Goal: Task Accomplishment & Management: Manage account settings

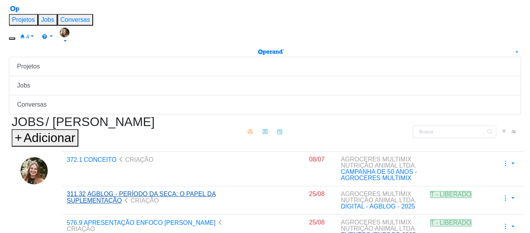
click at [122, 190] on span "AGBLOG - PERÍODO DA SECA: O PAPEL DA SUPLEMENTAÇÃO" at bounding box center [141, 196] width 149 height 13
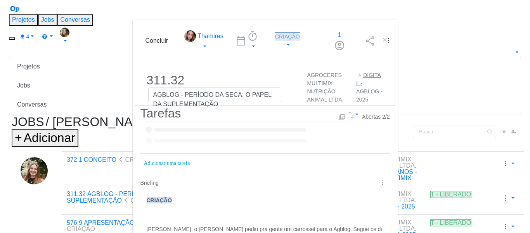
scroll to position [49, 0]
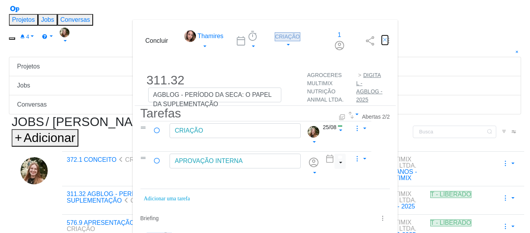
drag, startPoint x: 492, startPoint y: 15, endPoint x: 130, endPoint y: 78, distance: 367.2
click at [388, 36] on icon "dialog" at bounding box center [385, 39] width 6 height 6
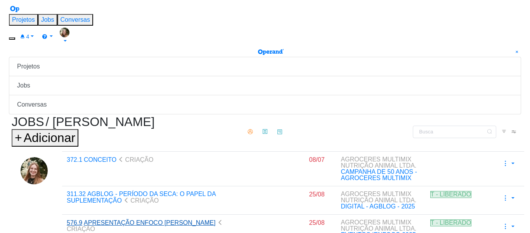
click at [117, 219] on span "APRESENTAÇÃO ENFOCO [PERSON_NAME]" at bounding box center [150, 222] width 132 height 7
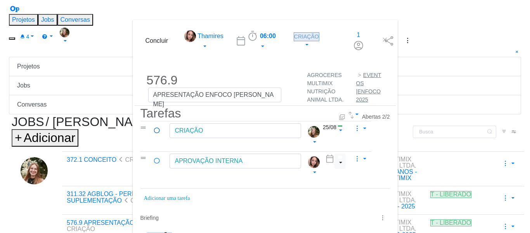
click at [153, 127] on icon "dialog" at bounding box center [157, 130] width 9 height 7
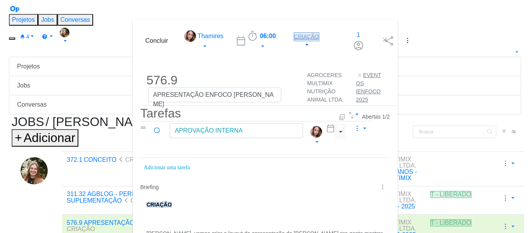
click at [294, 32] on span "CRIAÇÃO" at bounding box center [307, 36] width 26 height 9
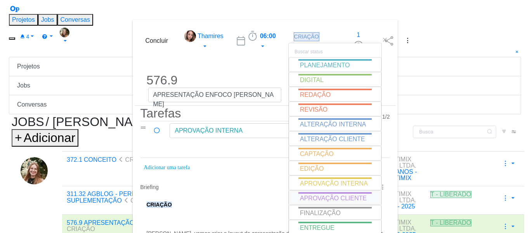
scroll to position [116, 0]
click at [300, 180] on span "APROVAÇÃO INTERNA" at bounding box center [334, 183] width 68 height 7
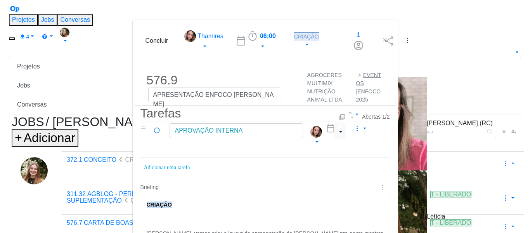
drag, startPoint x: 352, startPoint y: 144, endPoint x: 355, endPoint y: 149, distance: 5.6
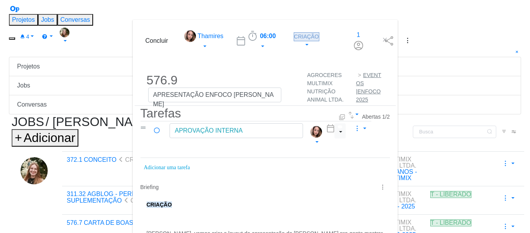
click at [388, 36] on icon "dialog" at bounding box center [385, 39] width 6 height 6
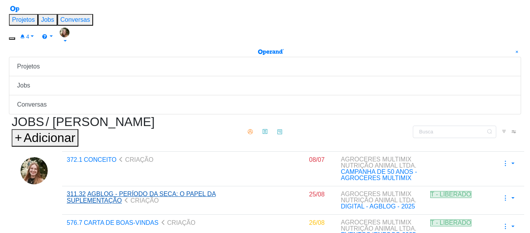
click at [135, 190] on span "AGBLOG - PERÍODO DA SECA: O PAPEL DA SUPLEMENTAÇÃO" at bounding box center [141, 196] width 149 height 13
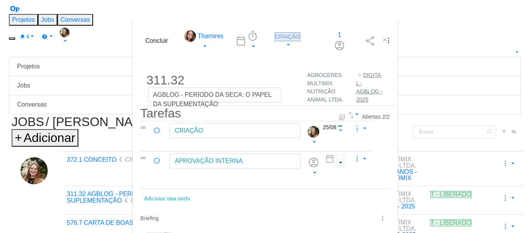
scroll to position [116, 0]
drag, startPoint x: 366, startPoint y: 84, endPoint x: 360, endPoint y: 83, distance: 5.5
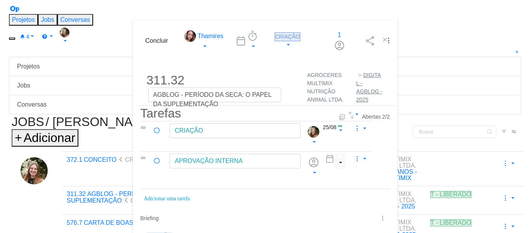
drag, startPoint x: 152, startPoint y: 17, endPoint x: 149, endPoint y: 25, distance: 7.9
click at [247, 30] on icon "dialog" at bounding box center [253, 36] width 12 height 12
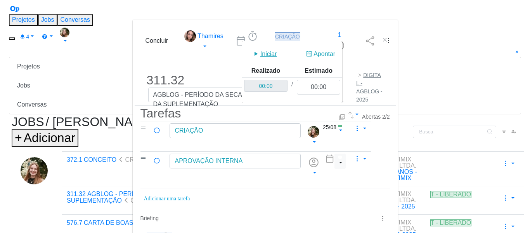
click at [260, 49] on span "Iniciar" at bounding box center [268, 53] width 17 height 9
drag, startPoint x: 156, startPoint y: 33, endPoint x: 156, endPoint y: 44, distance: 11.3
click at [252, 49] on icon "dialog" at bounding box center [256, 53] width 9 height 9
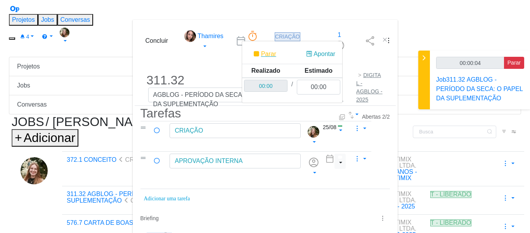
scroll to position [78, 0]
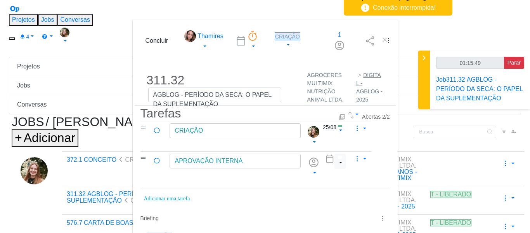
type input "01:16:50"
